Goal: Task Accomplishment & Management: Complete application form

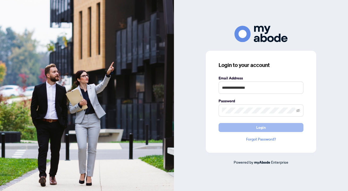
click at [267, 126] on button "Login" at bounding box center [261, 127] width 85 height 9
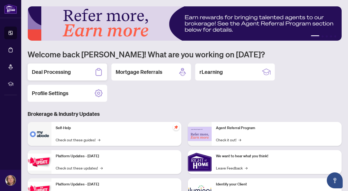
click at [71, 69] on div "Deal Processing" at bounding box center [68, 71] width 80 height 17
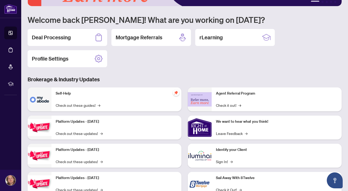
scroll to position [38, 0]
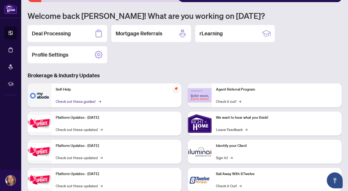
click at [86, 100] on link "Check out these guides! →" at bounding box center [78, 101] width 45 height 6
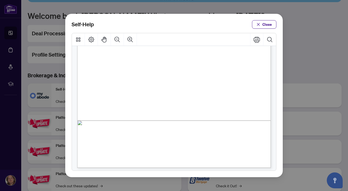
scroll to position [136, 0]
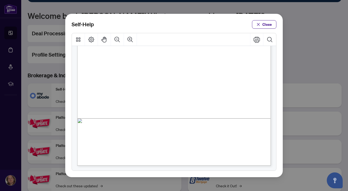
click at [181, 116] on span "PDF" at bounding box center [181, 117] width 7 height 5
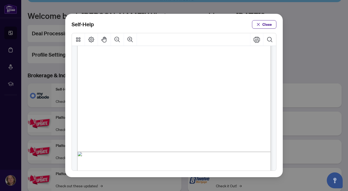
scroll to position [317, 0]
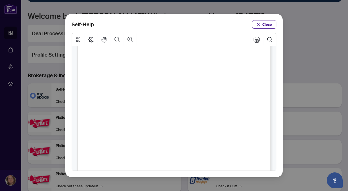
click at [171, 96] on span "How to Use Transaction Communications (" at bounding box center [149, 94] width 75 height 5
click at [197, 96] on span "PDF" at bounding box center [196, 94] width 7 height 5
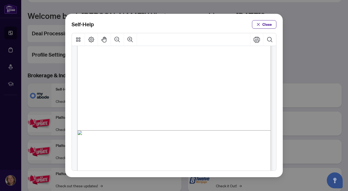
scroll to position [123, 0]
click at [130, 39] on icon "Zoom In" at bounding box center [130, 39] width 5 height 5
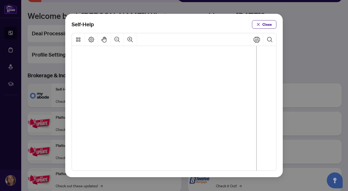
scroll to position [0, 24]
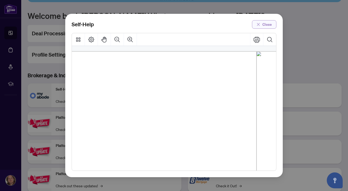
click at [270, 25] on span "Close" at bounding box center [267, 24] width 10 height 8
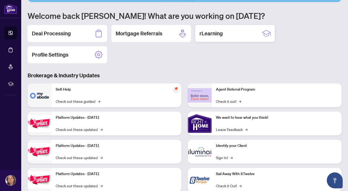
click at [206, 33] on h2 "rLearning" at bounding box center [210, 33] width 23 height 7
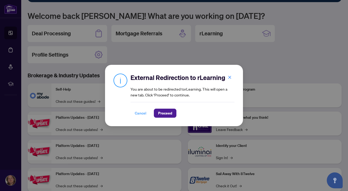
click at [139, 115] on span "Cancel" at bounding box center [141, 113] width 12 height 8
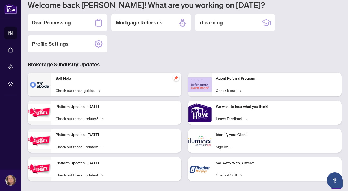
scroll to position [54, 0]
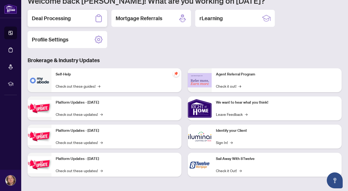
click at [97, 17] on icon at bounding box center [98, 18] width 8 height 8
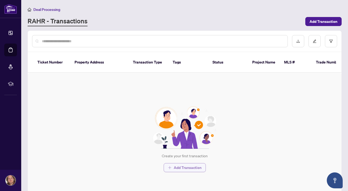
click at [199, 163] on span "Add Transaction" at bounding box center [188, 167] width 28 height 8
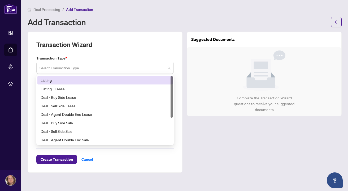
click at [169, 69] on span at bounding box center [105, 68] width 131 height 10
click at [152, 12] on div "Deal Processing / Add Transaction" at bounding box center [185, 9] width 314 height 6
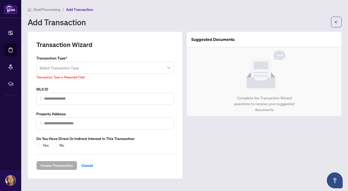
click at [51, 9] on span "Deal Processing" at bounding box center [46, 9] width 27 height 5
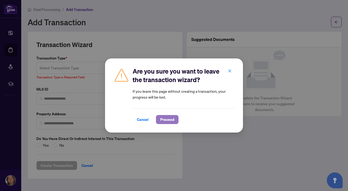
click at [175, 118] on button "Proceed" at bounding box center [167, 119] width 23 height 9
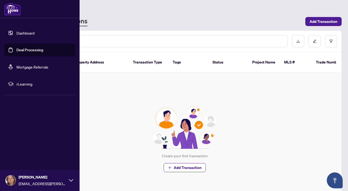
click at [16, 34] on link "Dashboard" at bounding box center [25, 32] width 18 height 5
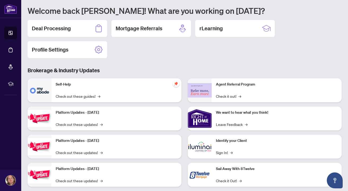
scroll to position [54, 0]
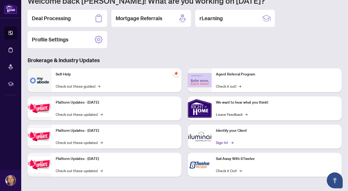
click at [228, 142] on link "Sign In! →" at bounding box center [224, 142] width 17 height 6
click at [212, 21] on h2 "rLearning" at bounding box center [210, 18] width 23 height 7
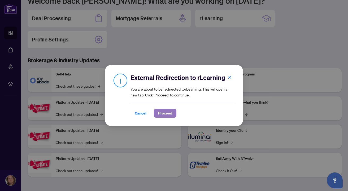
click at [168, 112] on span "Proceed" at bounding box center [165, 113] width 14 height 8
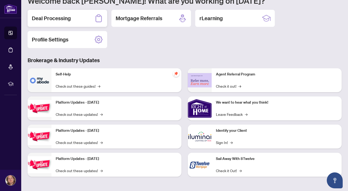
click at [57, 18] on h2 "Deal Processing" at bounding box center [51, 18] width 39 height 7
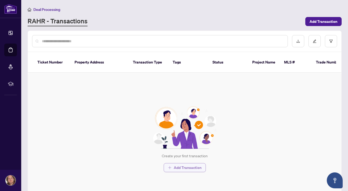
click at [184, 163] on span "Add Transaction" at bounding box center [188, 167] width 28 height 8
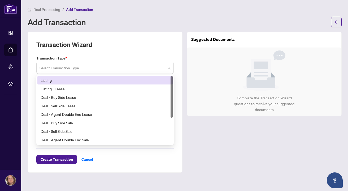
click at [169, 69] on span at bounding box center [105, 68] width 131 height 10
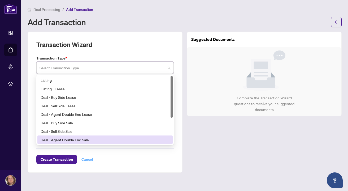
click at [90, 159] on div "Create Transaction Cancel" at bounding box center [104, 153] width 137 height 22
